Goal: Task Accomplishment & Management: Use online tool/utility

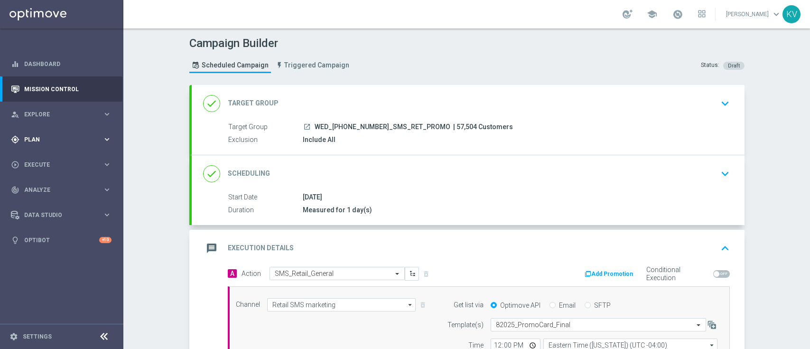
drag, startPoint x: 0, startPoint y: 0, endPoint x: 71, endPoint y: 142, distance: 158.5
click at [71, 142] on span "Plan" at bounding box center [63, 140] width 78 height 6
